Goal: Consume media (video, audio)

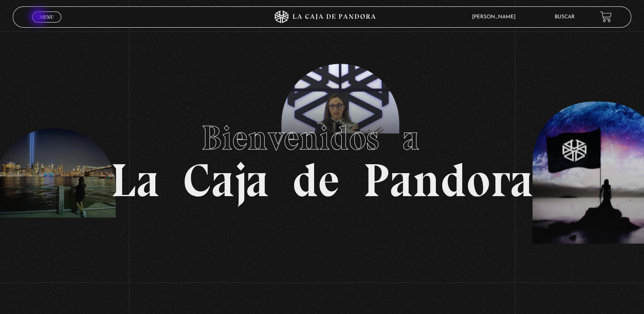
click at [40, 17] on span "Menu" at bounding box center [47, 16] width 14 height 5
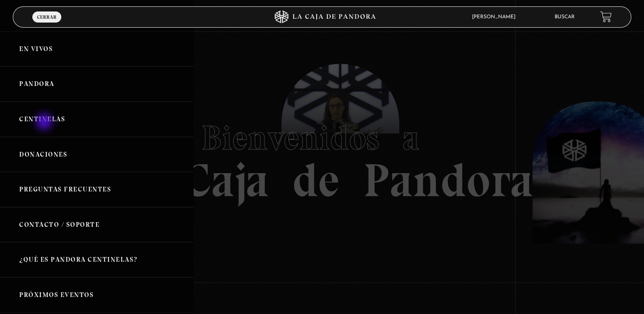
click at [45, 123] on link "Centinelas" at bounding box center [96, 119] width 193 height 35
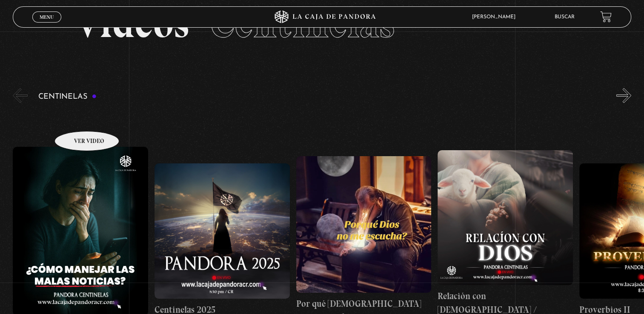
scroll to position [85, 0]
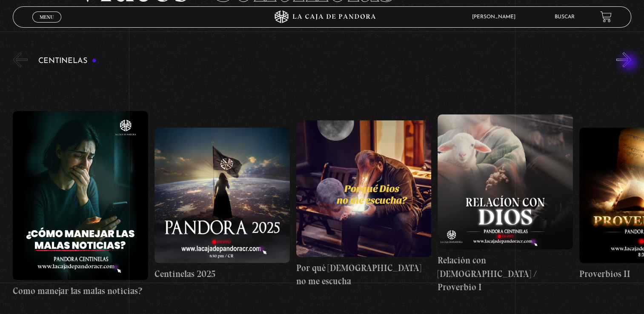
click at [630, 63] on button "»" at bounding box center [624, 59] width 15 height 15
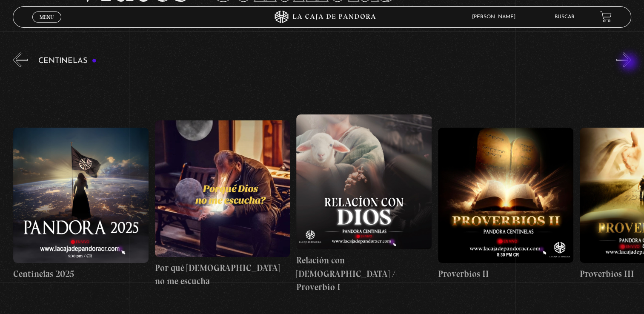
click at [630, 63] on button "»" at bounding box center [624, 59] width 15 height 15
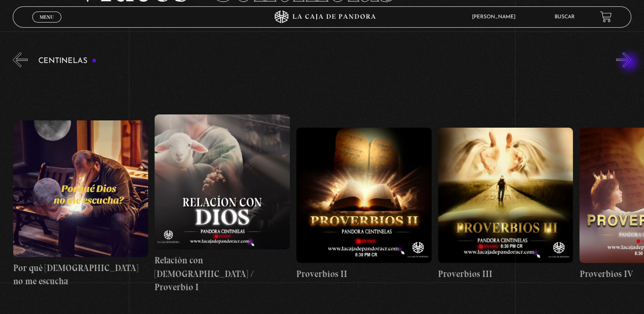
click at [630, 63] on button "»" at bounding box center [624, 59] width 15 height 15
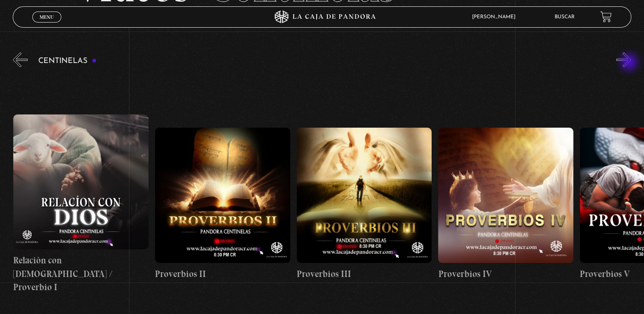
click at [630, 63] on button "»" at bounding box center [624, 59] width 15 height 15
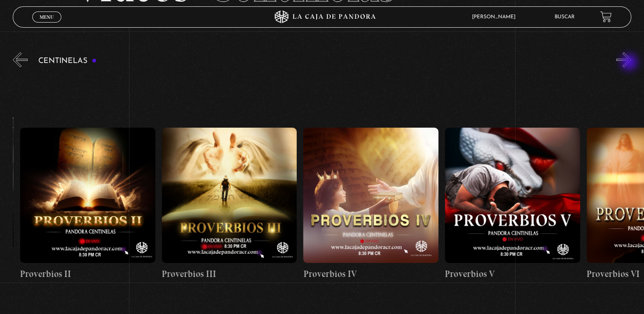
click at [630, 63] on button "»" at bounding box center [624, 59] width 15 height 15
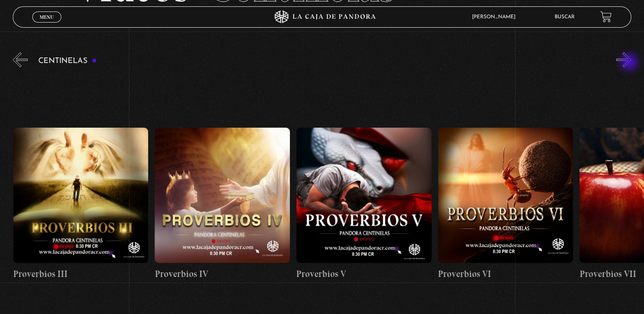
click at [630, 63] on button "»" at bounding box center [624, 59] width 15 height 15
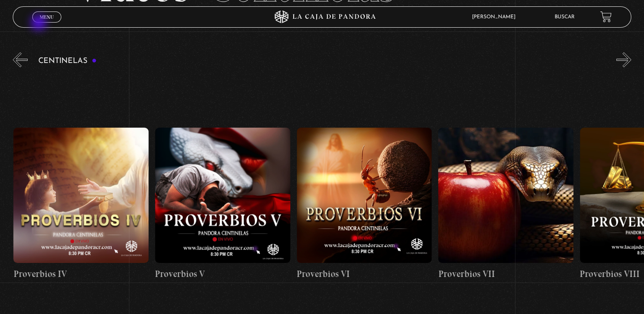
scroll to position [0, 850]
click at [40, 16] on span "Menu" at bounding box center [47, 16] width 14 height 5
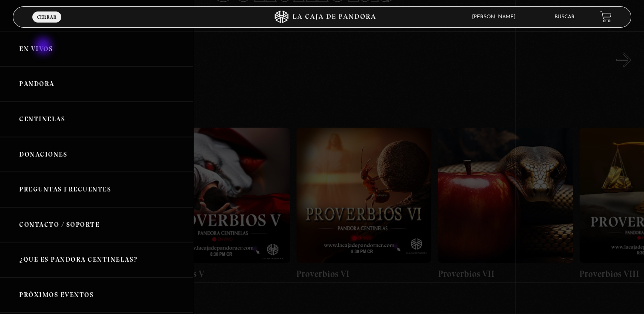
click at [44, 47] on link "En vivos" at bounding box center [96, 49] width 193 height 35
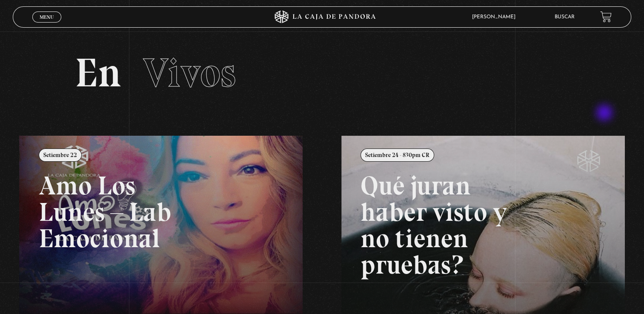
click at [606, 114] on section "En Vivos" at bounding box center [322, 84] width 644 height 104
drag, startPoint x: 612, startPoint y: 110, endPoint x: 224, endPoint y: 100, distance: 387.8
click at [352, 110] on section "En Vivos" at bounding box center [322, 84] width 644 height 104
click at [51, 19] on span "Menu" at bounding box center [47, 16] width 14 height 5
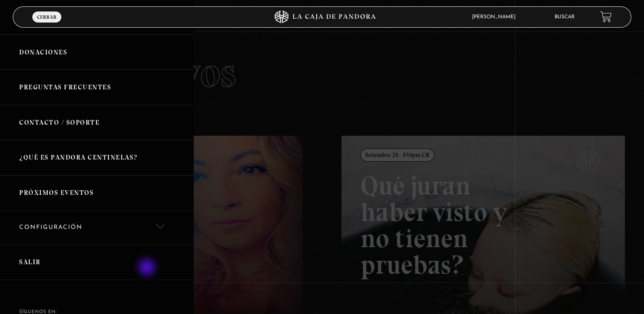
scroll to position [128, 0]
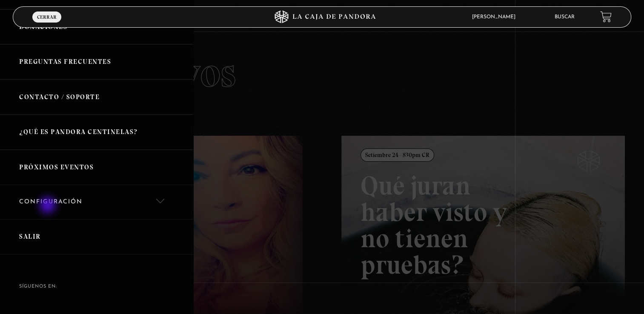
click at [49, 206] on link "Configuración" at bounding box center [96, 202] width 193 height 35
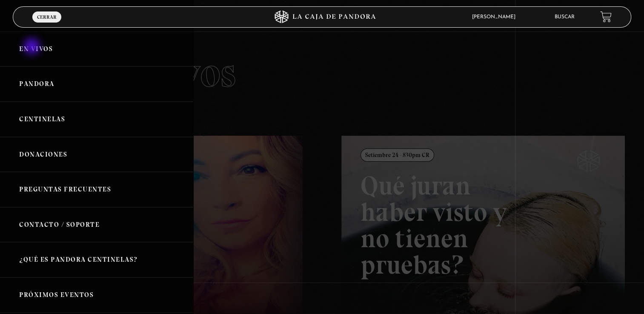
click at [33, 47] on link "En vivos" at bounding box center [96, 49] width 193 height 35
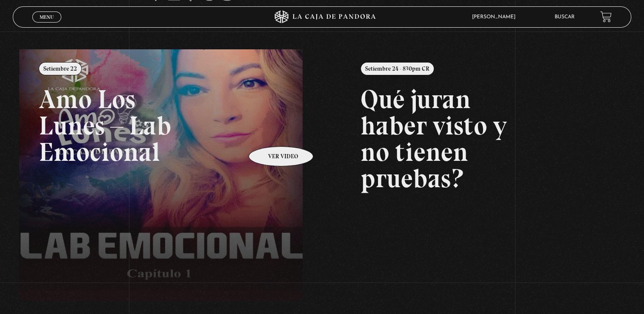
scroll to position [128, 0]
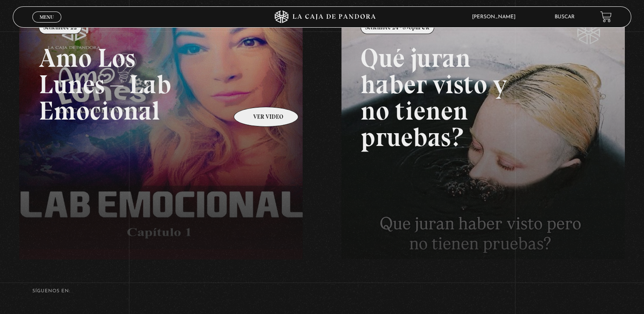
click at [255, 94] on link at bounding box center [341, 165] width 644 height 314
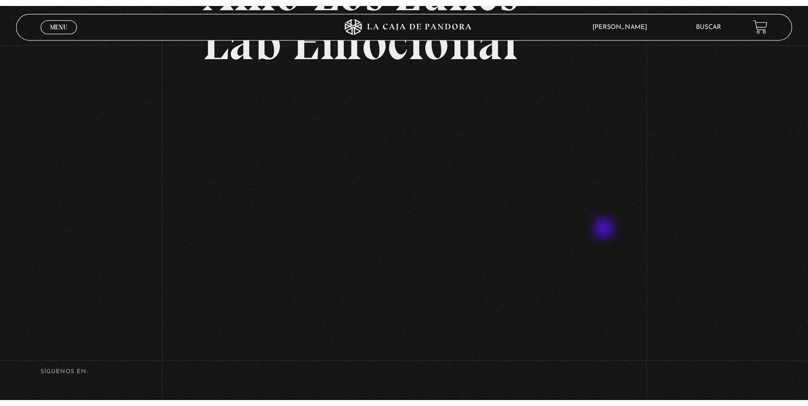
scroll to position [128, 0]
